Goal: Task Accomplishment & Management: Manage account settings

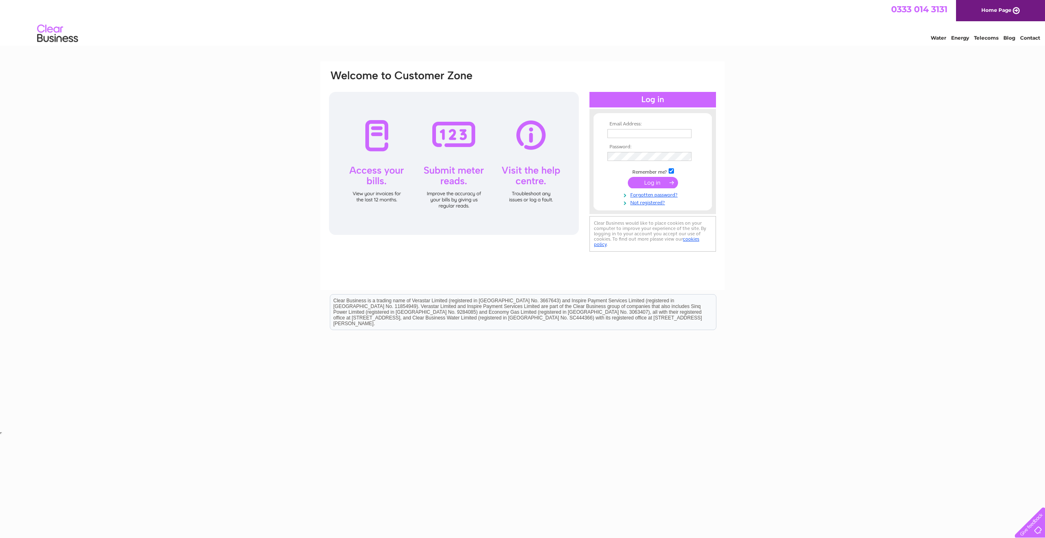
type input "shirleyhaigh23@gmail.com"
click at [647, 184] on input "submit" at bounding box center [653, 182] width 50 height 11
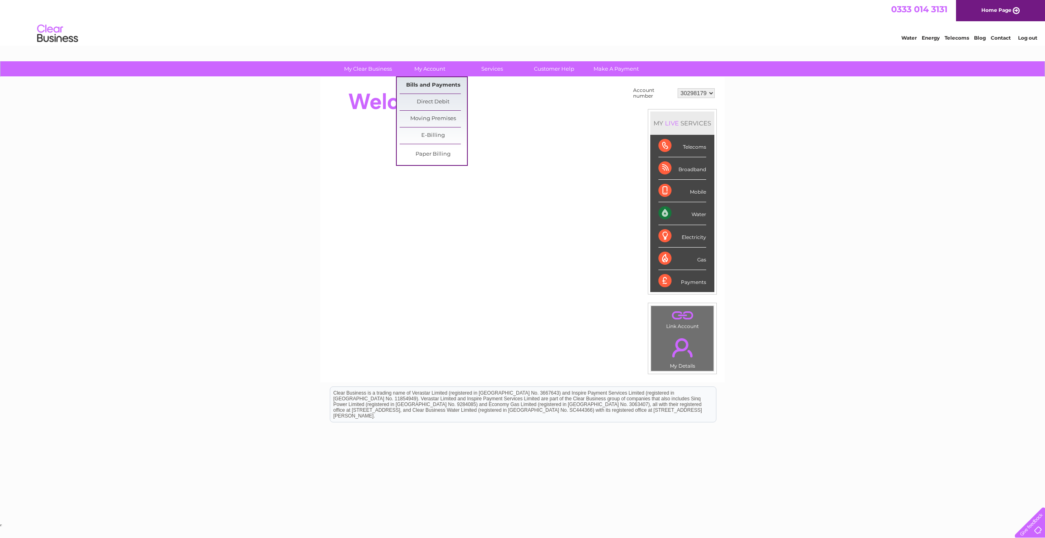
click at [432, 84] on link "Bills and Payments" at bounding box center [433, 85] width 67 height 16
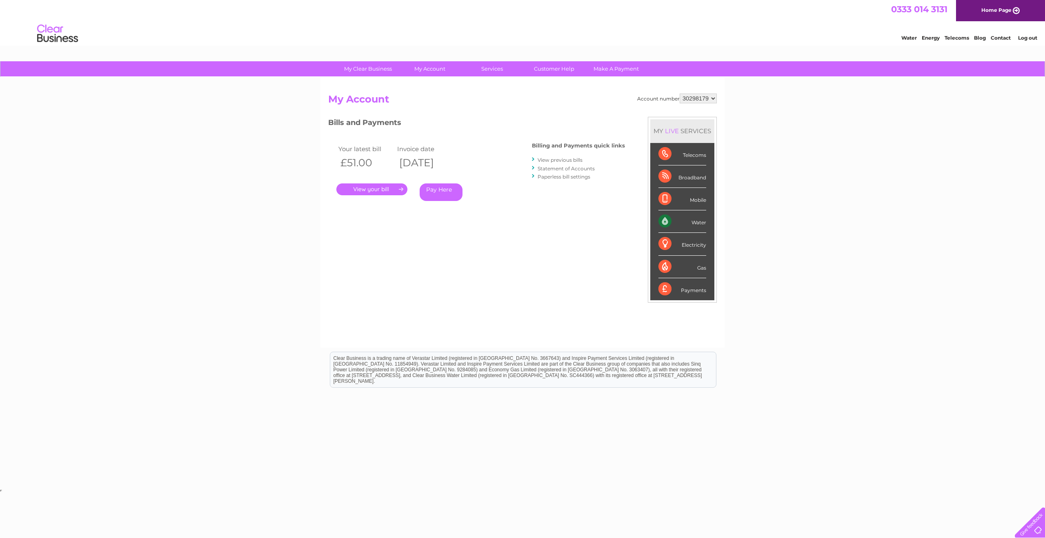
click at [558, 160] on link "View previous bills" at bounding box center [560, 160] width 45 height 6
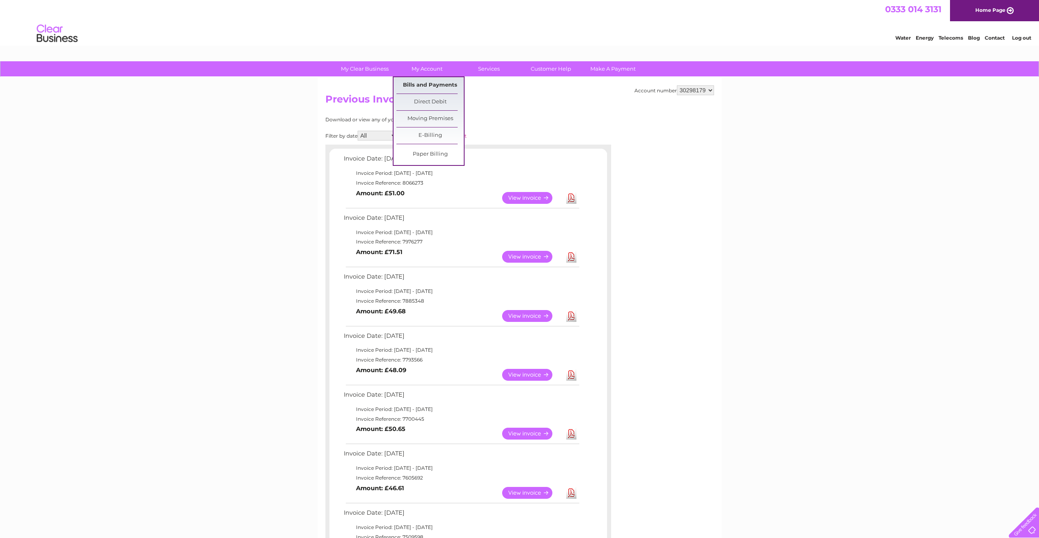
click at [420, 87] on link "Bills and Payments" at bounding box center [429, 85] width 67 height 16
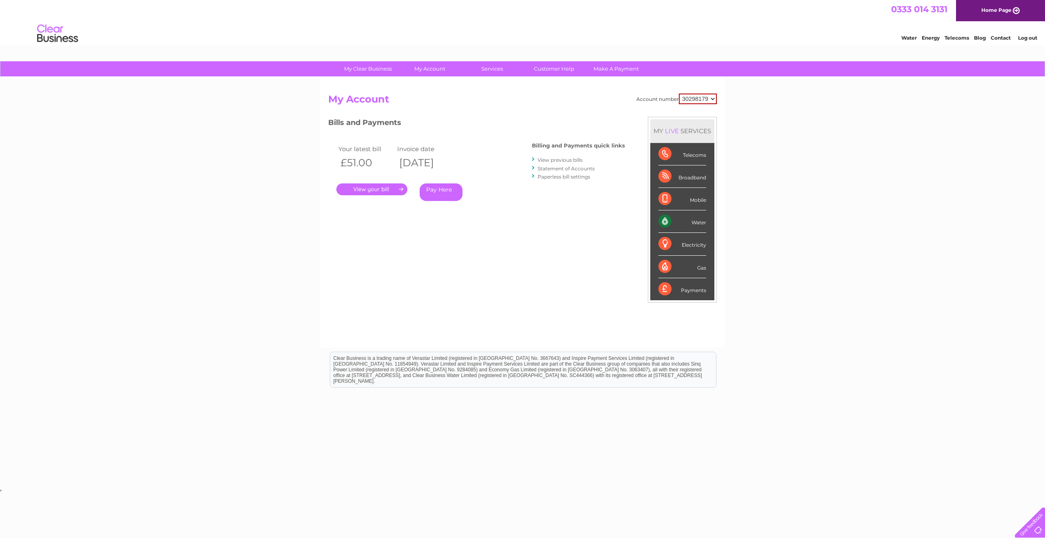
click at [378, 191] on link "." at bounding box center [371, 189] width 71 height 12
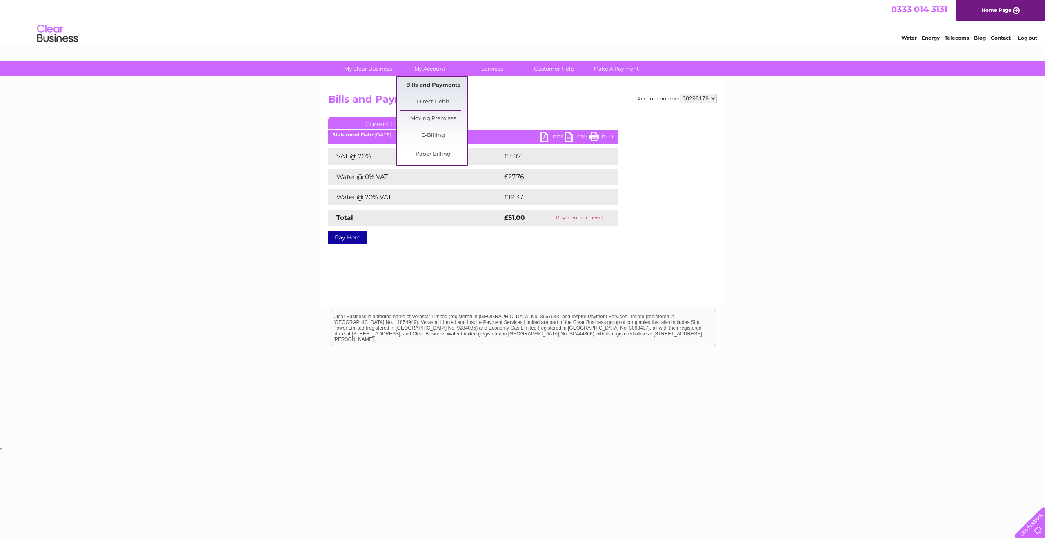
click at [428, 83] on link "Bills and Payments" at bounding box center [433, 85] width 67 height 16
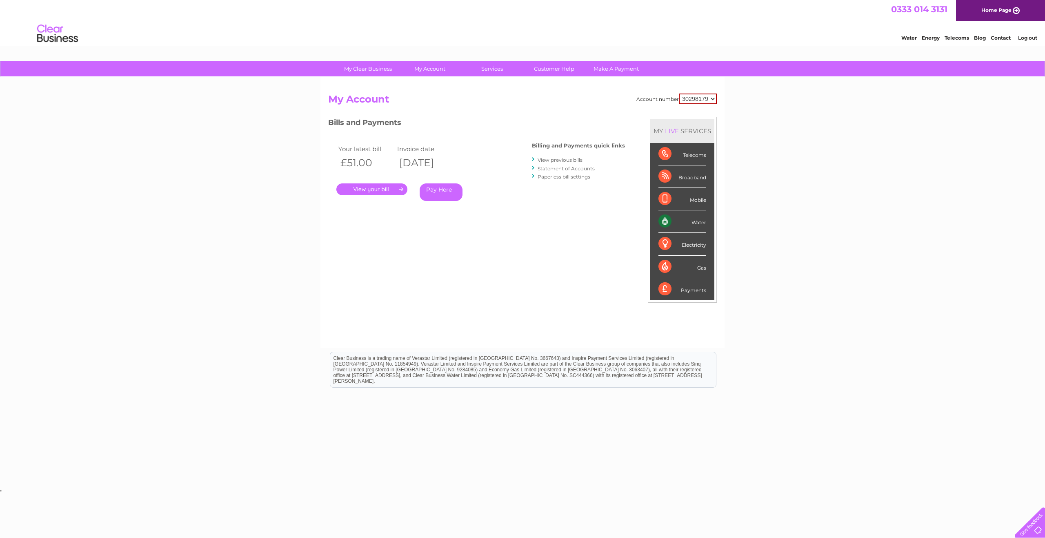
click at [390, 189] on link "." at bounding box center [371, 189] width 71 height 12
